Goal: Information Seeking & Learning: Learn about a topic

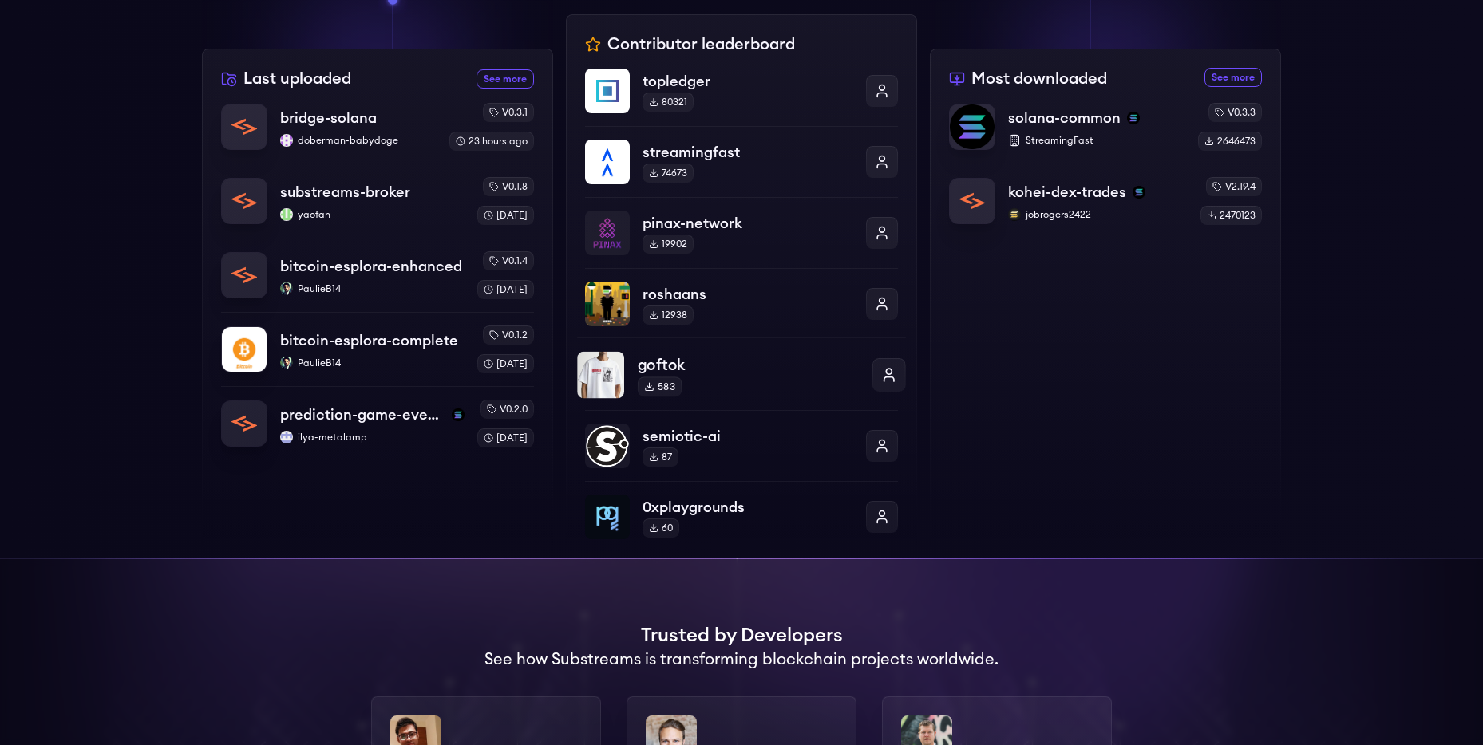
scroll to position [258, 0]
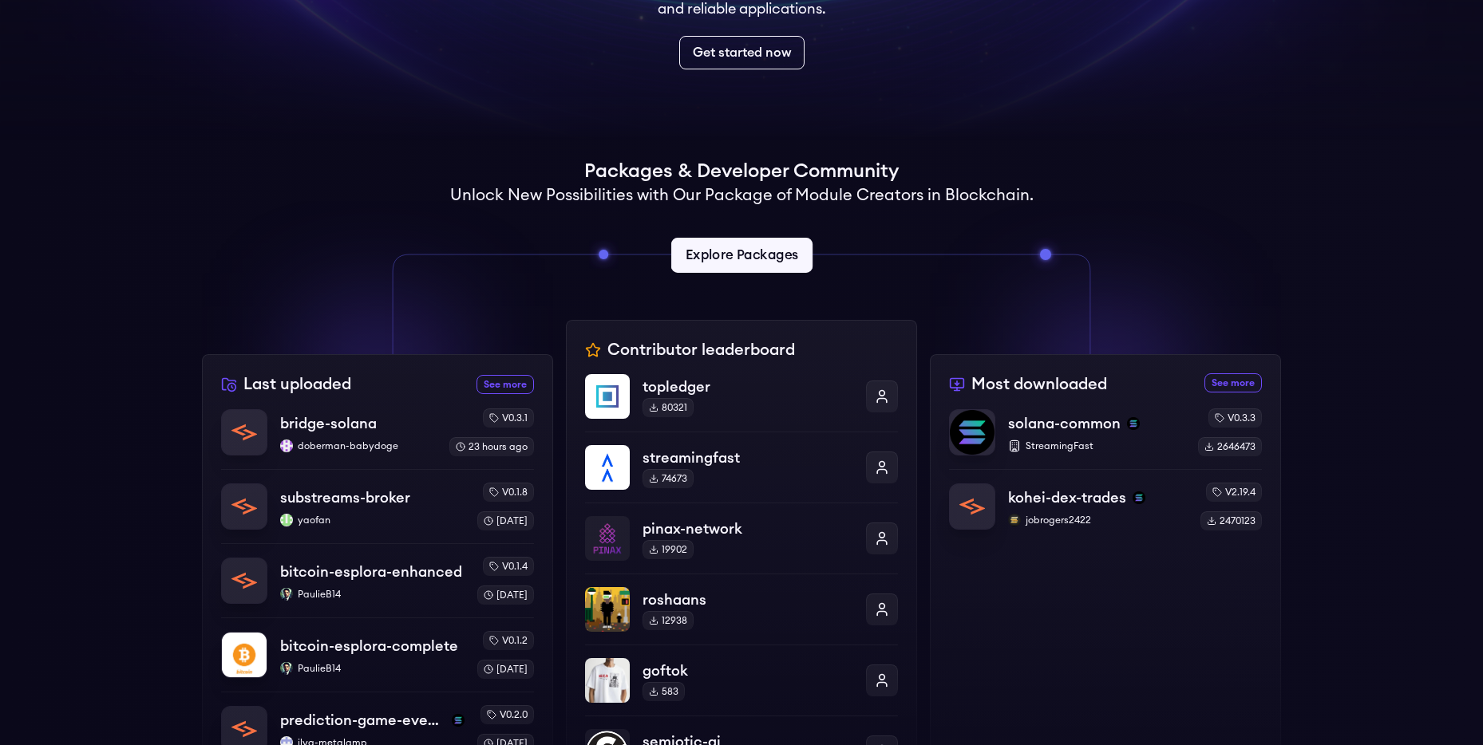
click at [758, 260] on link "Explore Packages" at bounding box center [740, 255] width 141 height 35
click at [192, 153] on div "Supercharge your Blockchain apps with modular data streams Substreams simplifie…" at bounding box center [741, 554] width 1483 height 1522
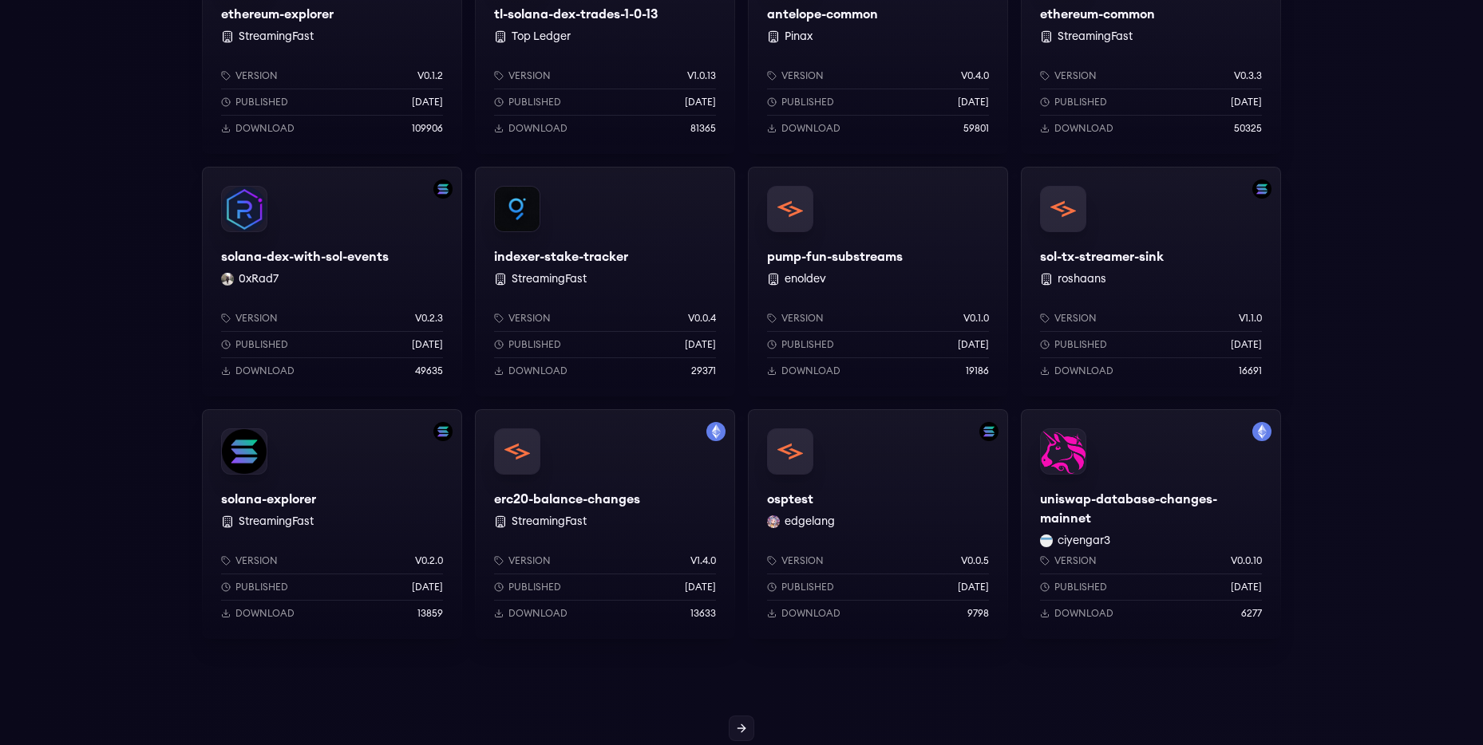
scroll to position [1365, 0]
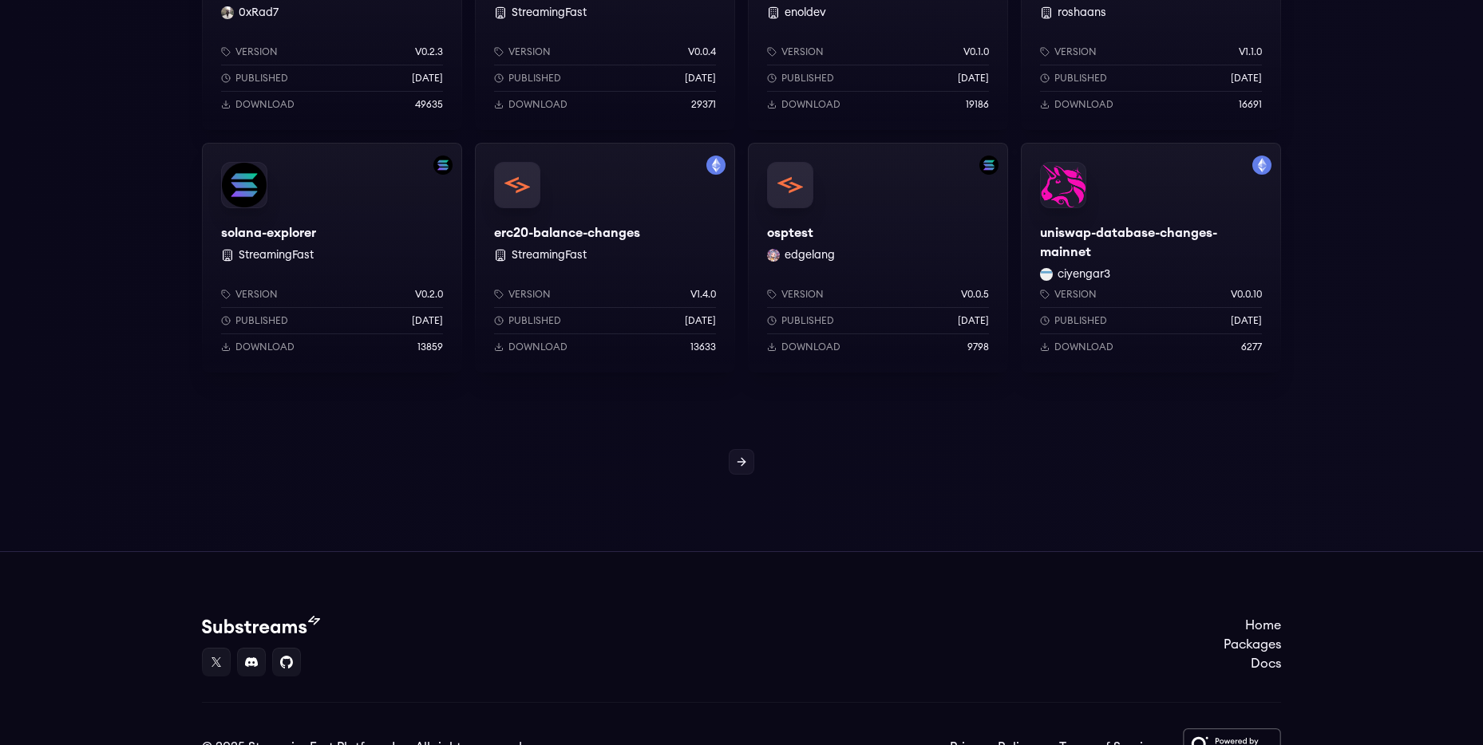
click at [1118, 255] on div "uniswap-database-changes-mainnet ciyengar3 Version v0.0.10 Published 3 weeks ag…" at bounding box center [1151, 258] width 260 height 230
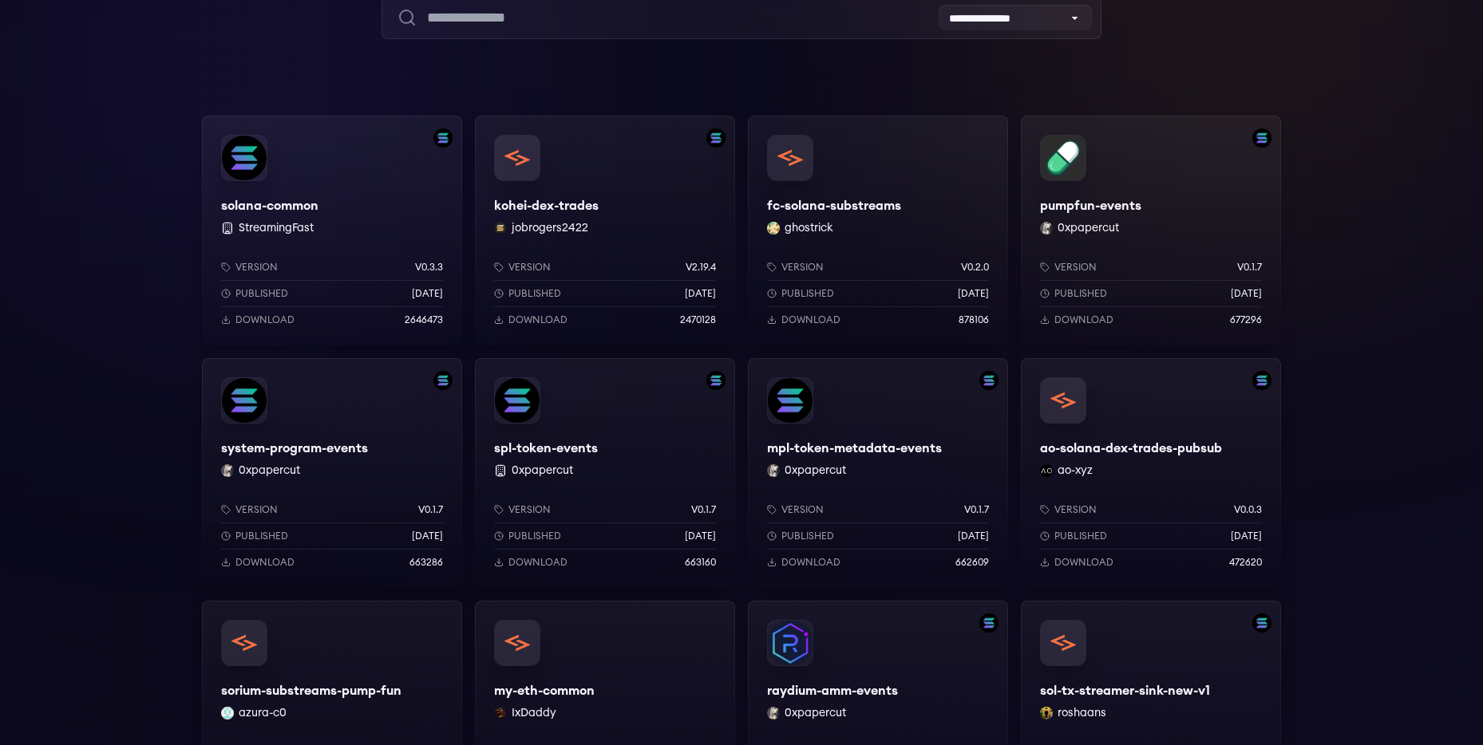
scroll to position [0, 0]
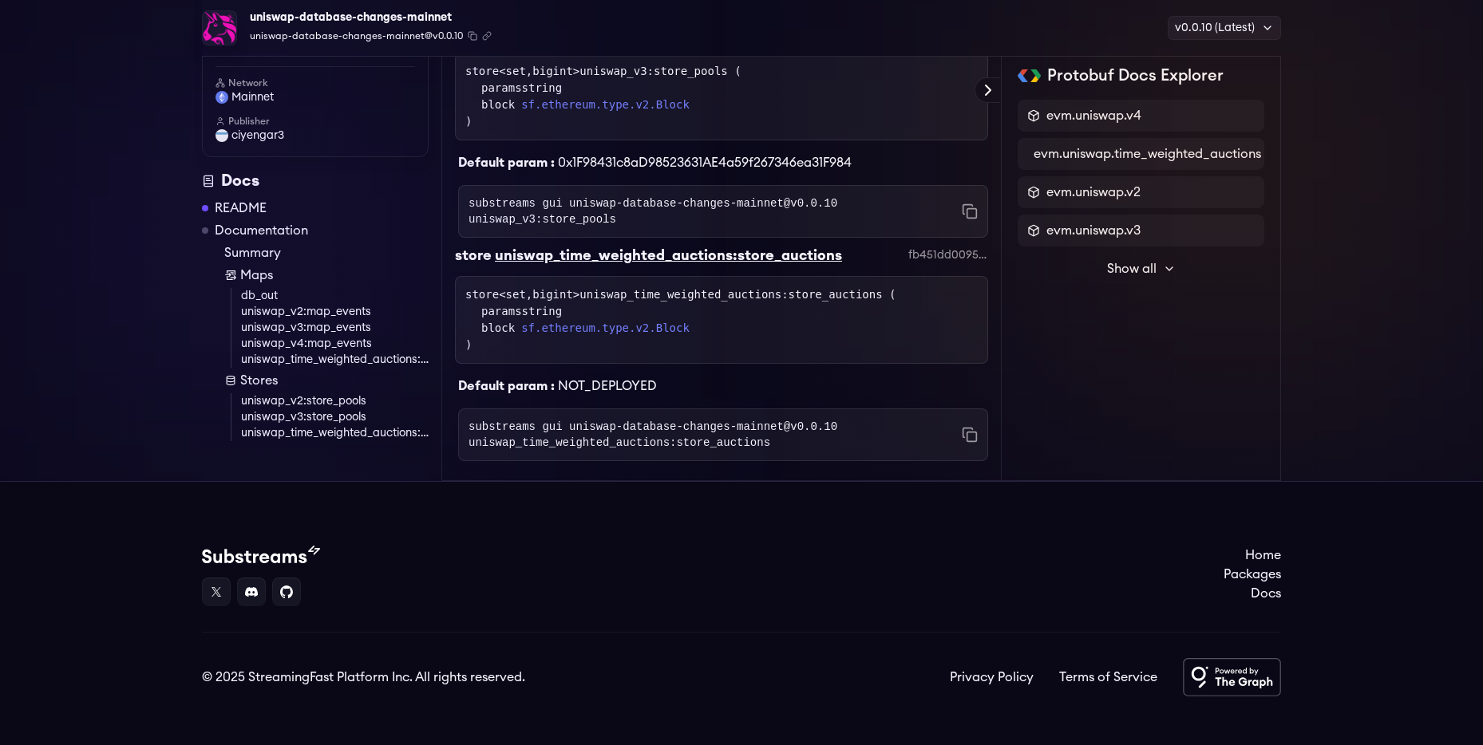
scroll to position [2043, 0]
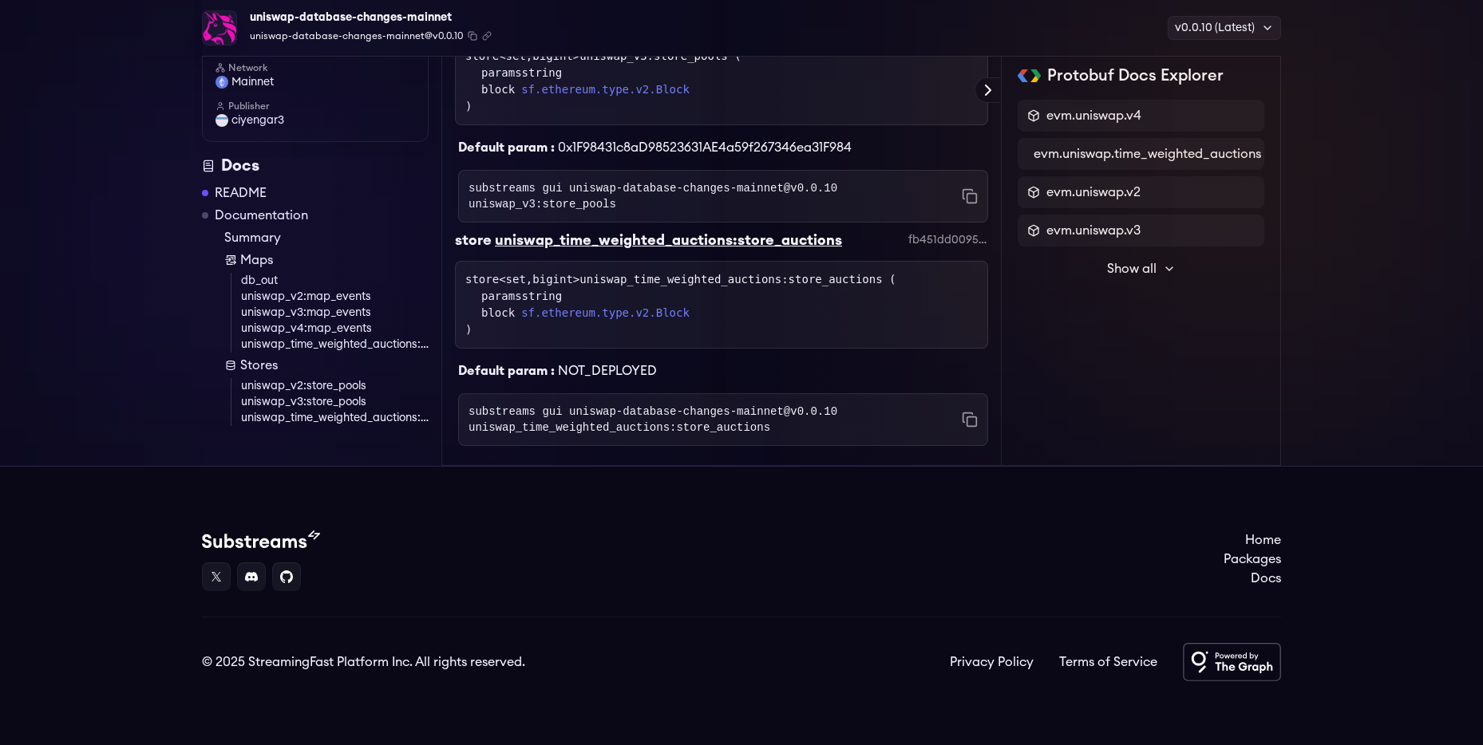
click at [331, 295] on link "uniswap_v2:map_events" at bounding box center [335, 297] width 188 height 16
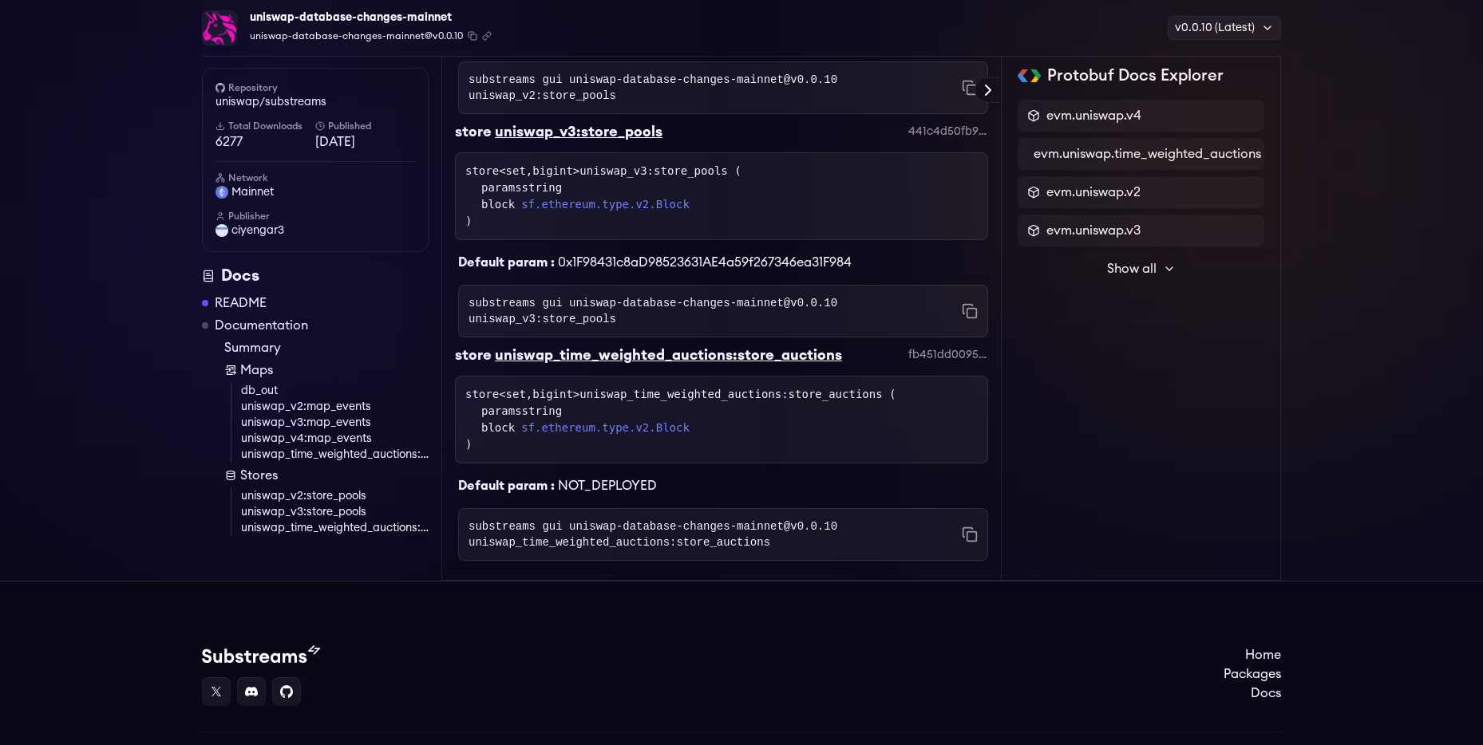
scroll to position [2043, 0]
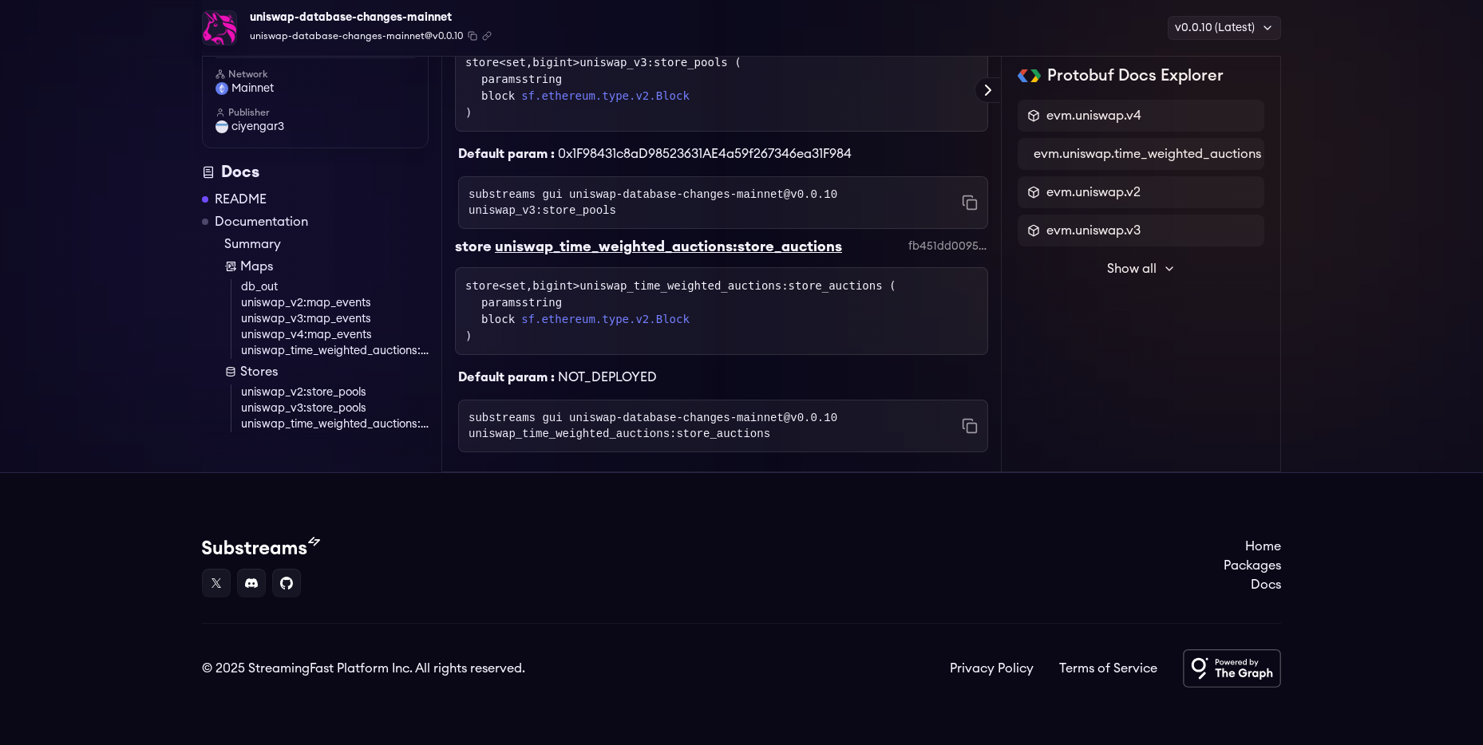
scroll to position [2043, 0]
